Goal: Task Accomplishment & Management: Complete application form

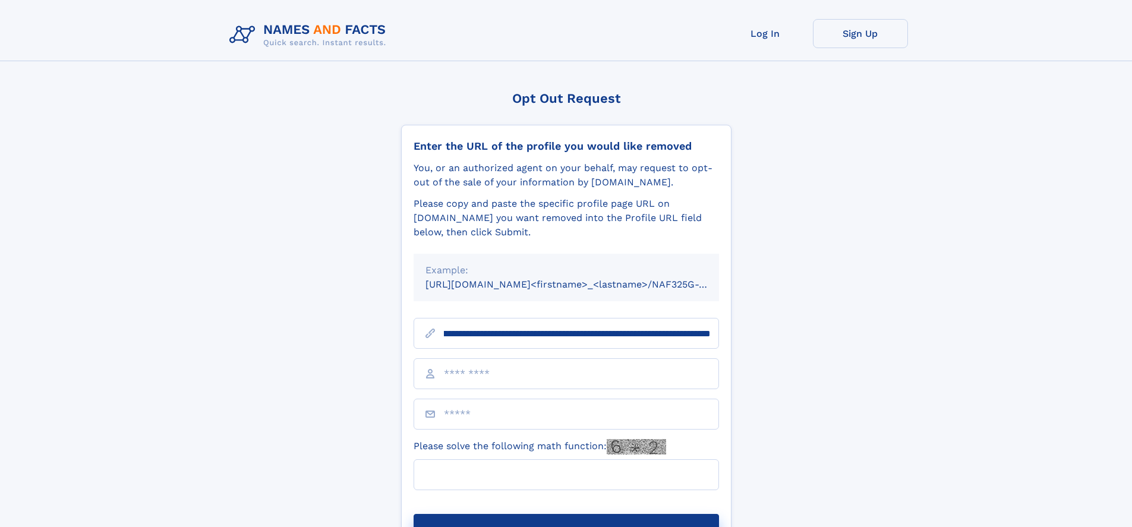
scroll to position [0, 139]
type input "**********"
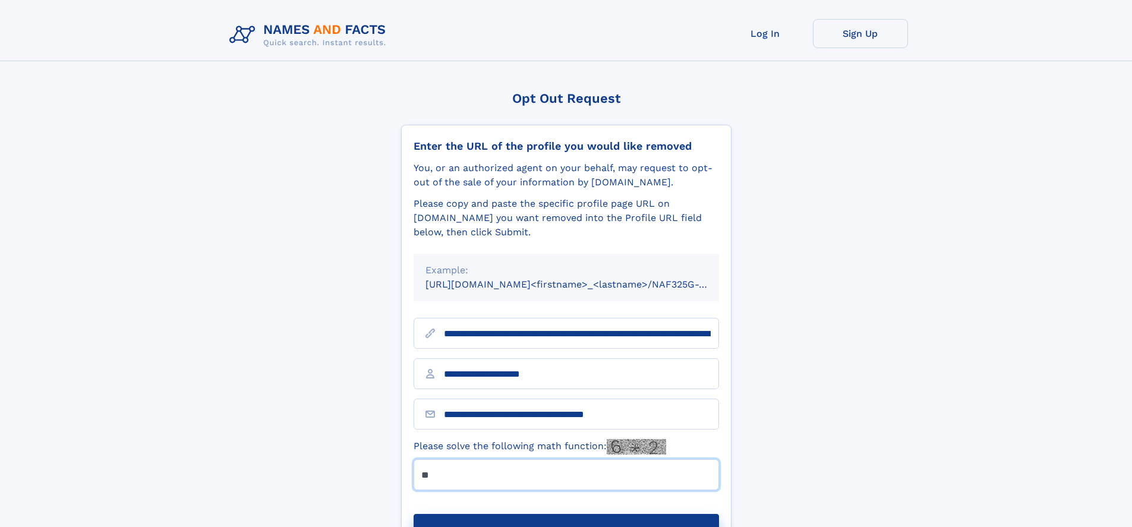
type input "**"
click at [565, 514] on button "Submit Opt Out Request" at bounding box center [565, 533] width 305 height 38
